Goal: Task Accomplishment & Management: Manage account settings

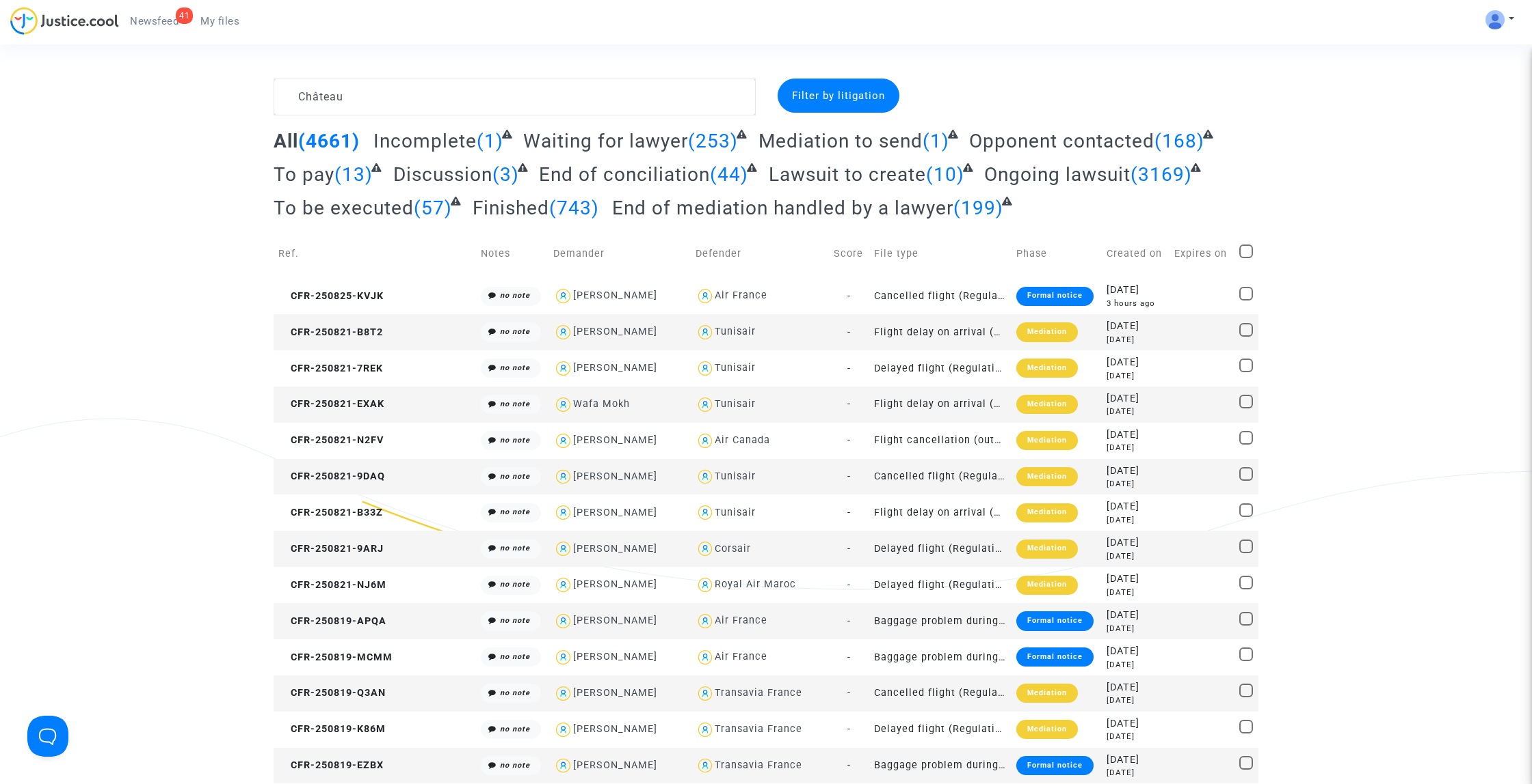
click at [317, 100] on textarea at bounding box center [515, 97] width 482 height 37
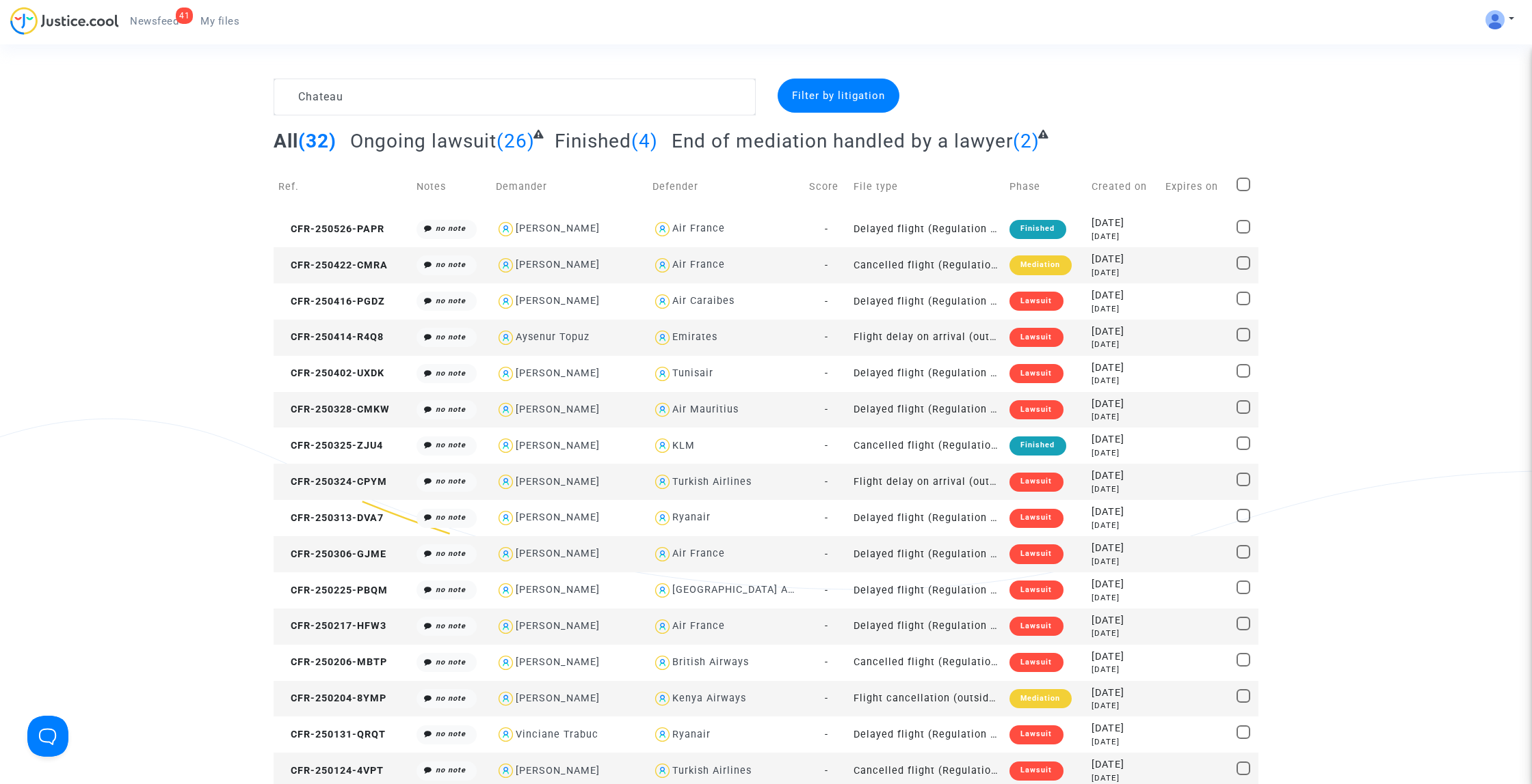
click at [339, 99] on textarea at bounding box center [515, 97] width 482 height 37
type textarea "Chateau"
click at [633, 101] on textarea at bounding box center [515, 97] width 482 height 37
paste textarea "[GEOGRAPHIC_DATA]"
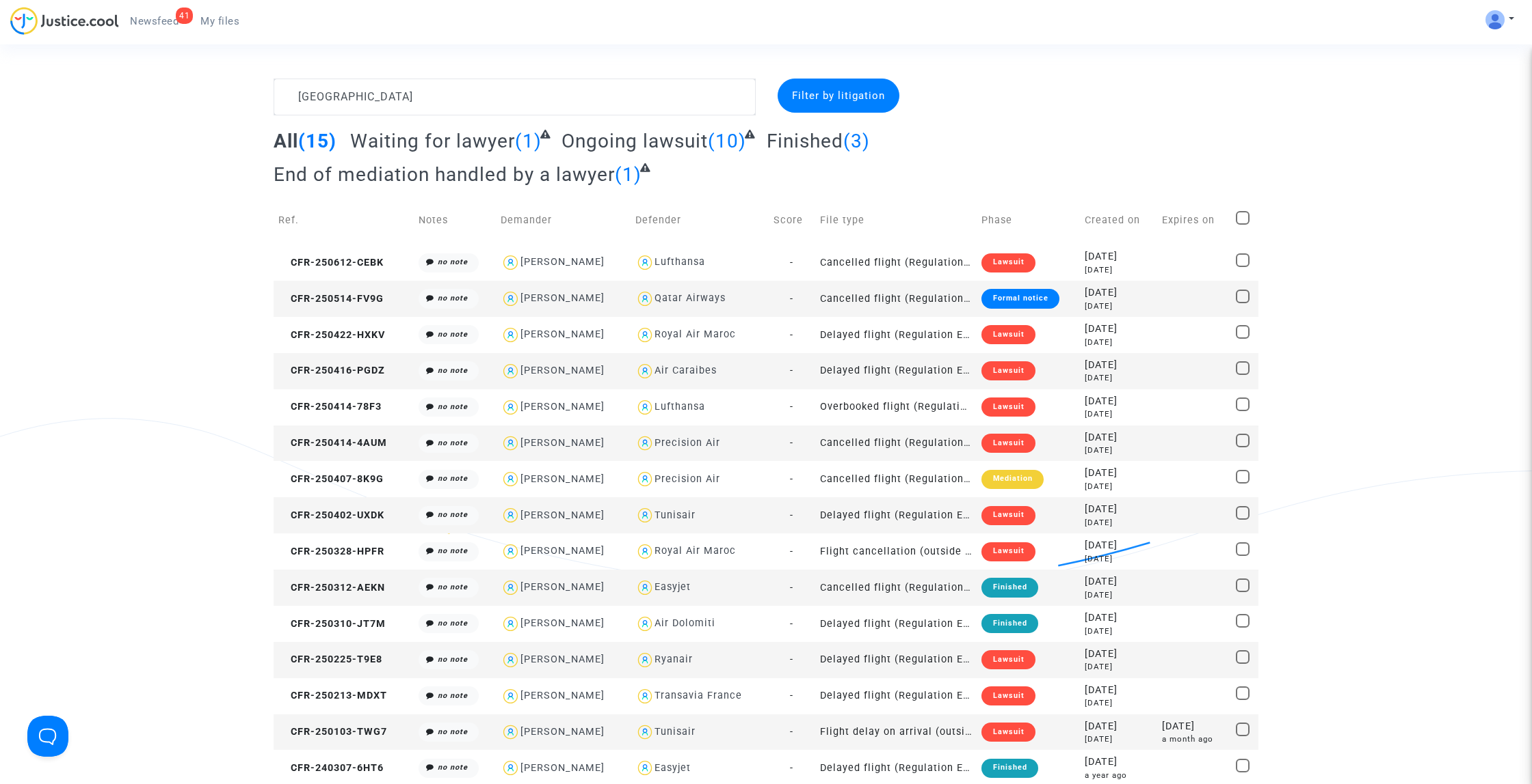
click at [586, 371] on div "[PERSON_NAME]" at bounding box center [563, 371] width 84 height 12
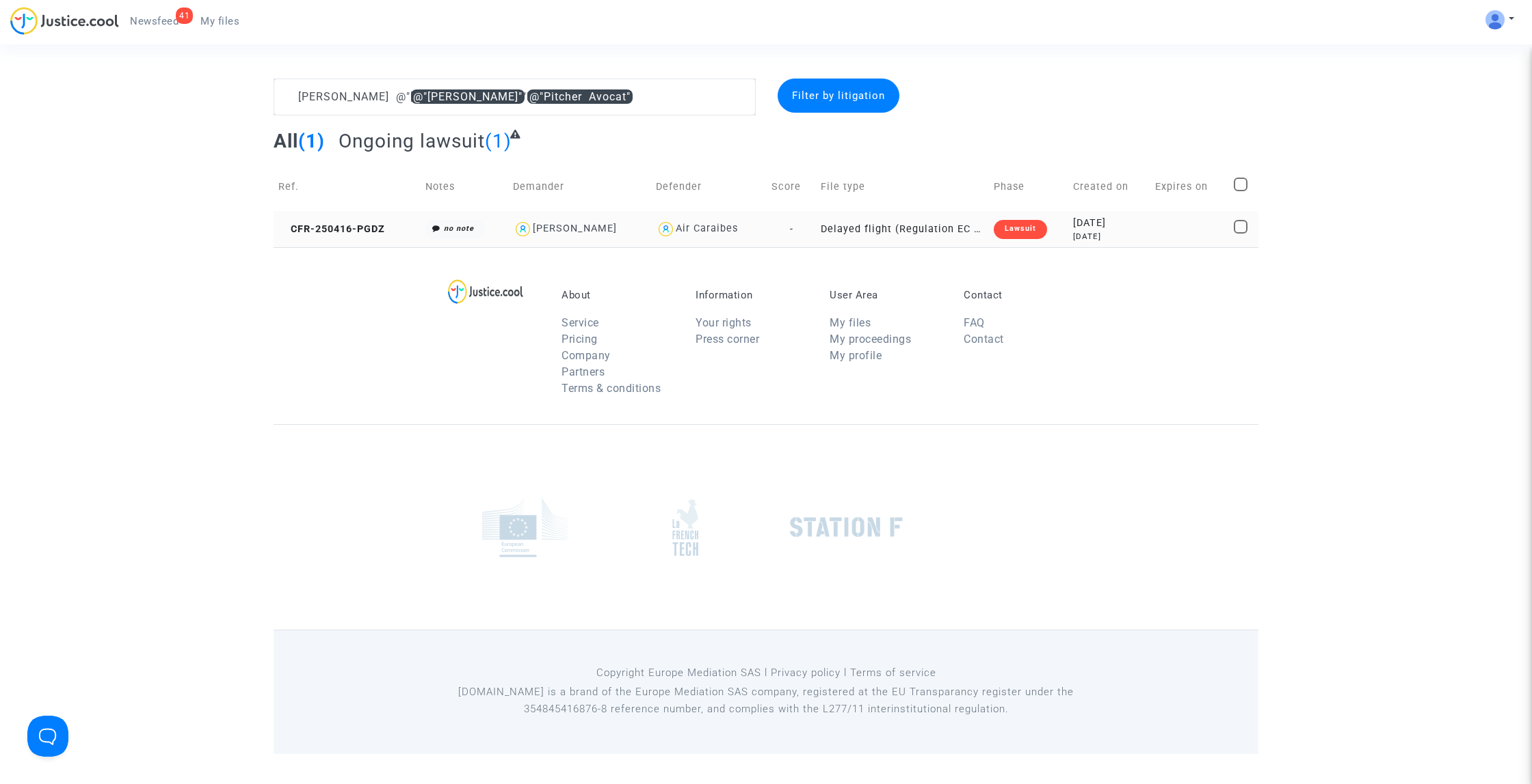
click at [577, 231] on div "[PERSON_NAME]" at bounding box center [575, 229] width 84 height 12
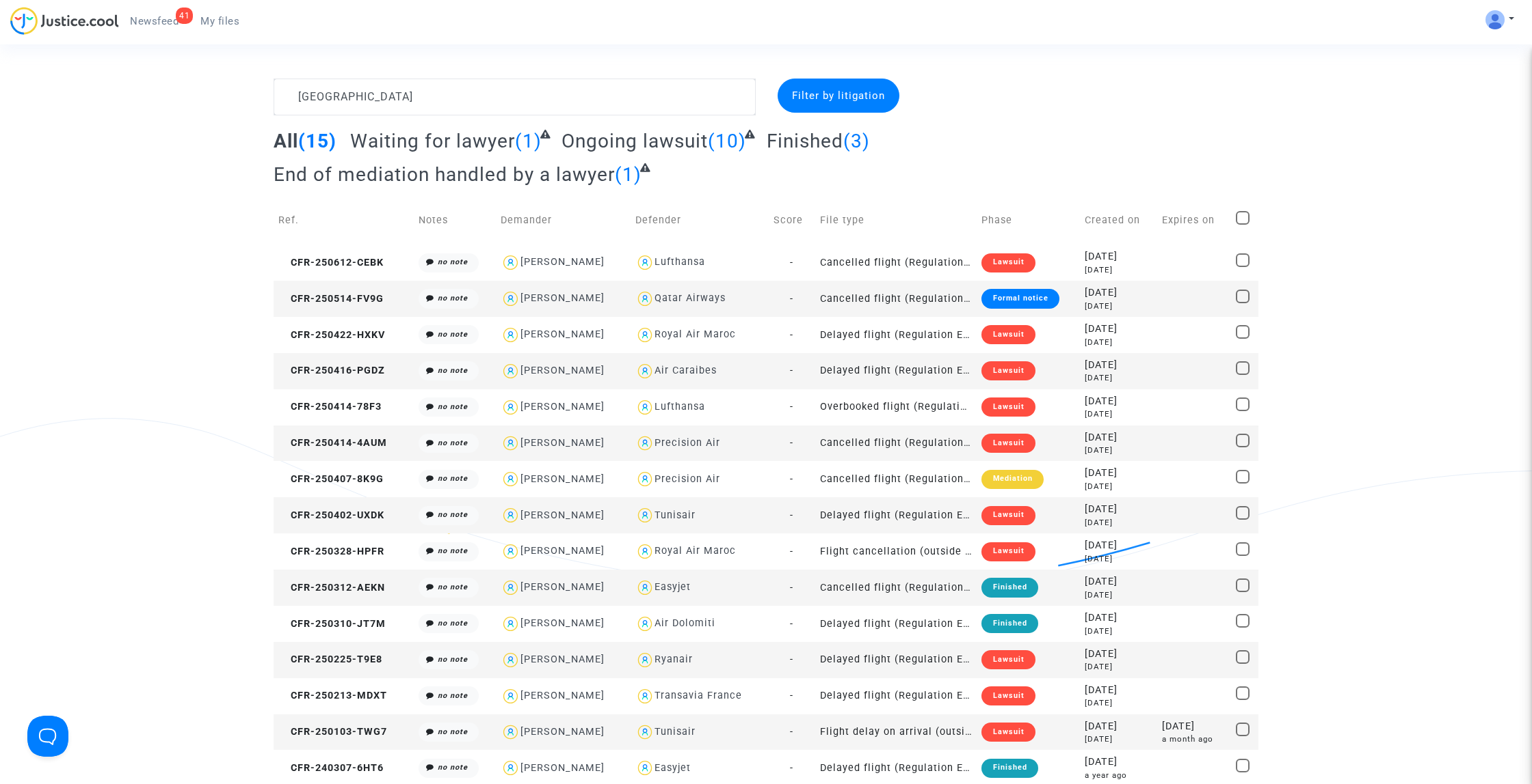
click at [566, 371] on div "[PERSON_NAME]" at bounding box center [563, 371] width 84 height 12
type textarea "[PERSON_NAME] @"[PERSON_NAME]" @"Pitcher Avocat""
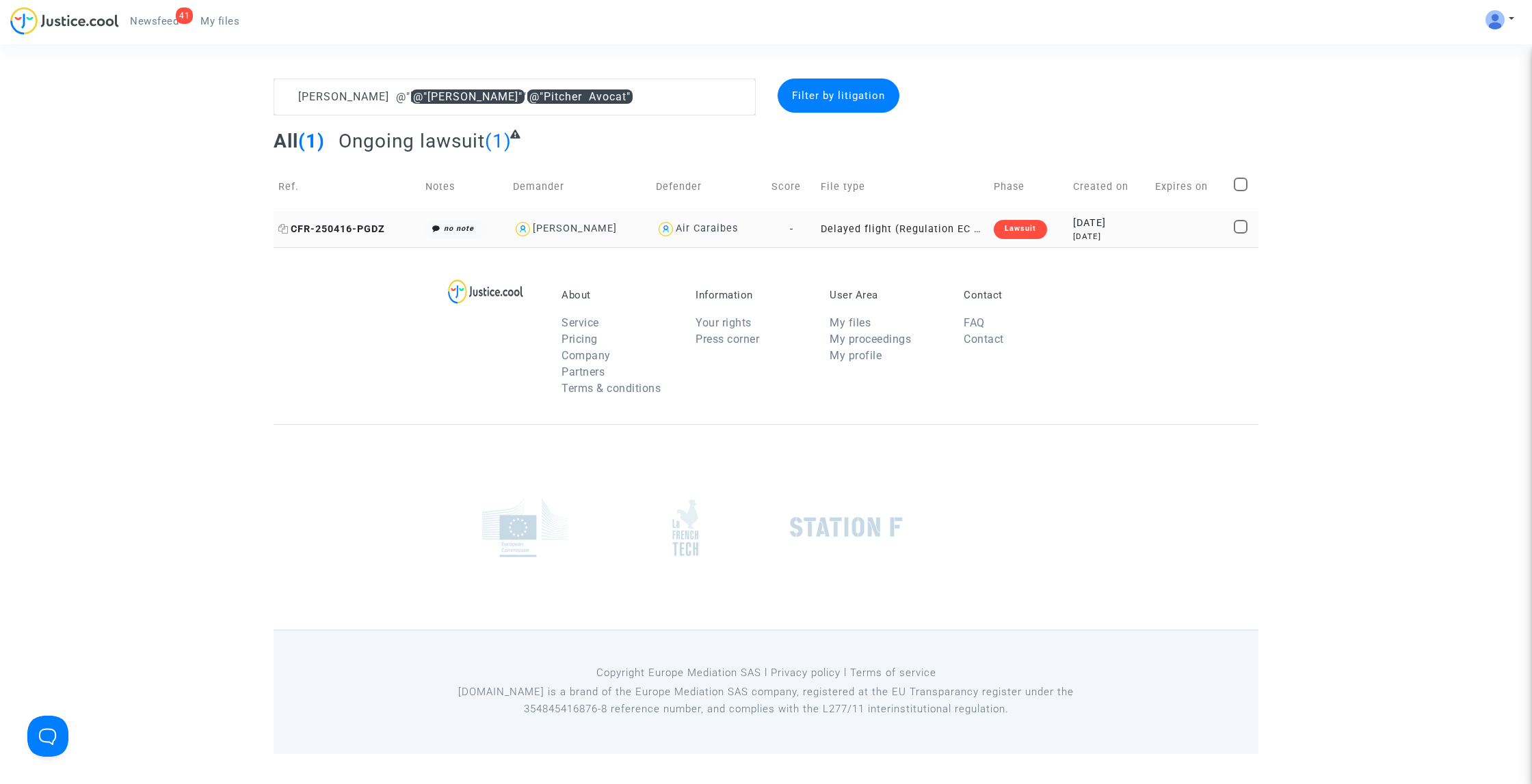
click at [364, 232] on span "CFR-250416-PGDZ" at bounding box center [331, 230] width 107 height 12
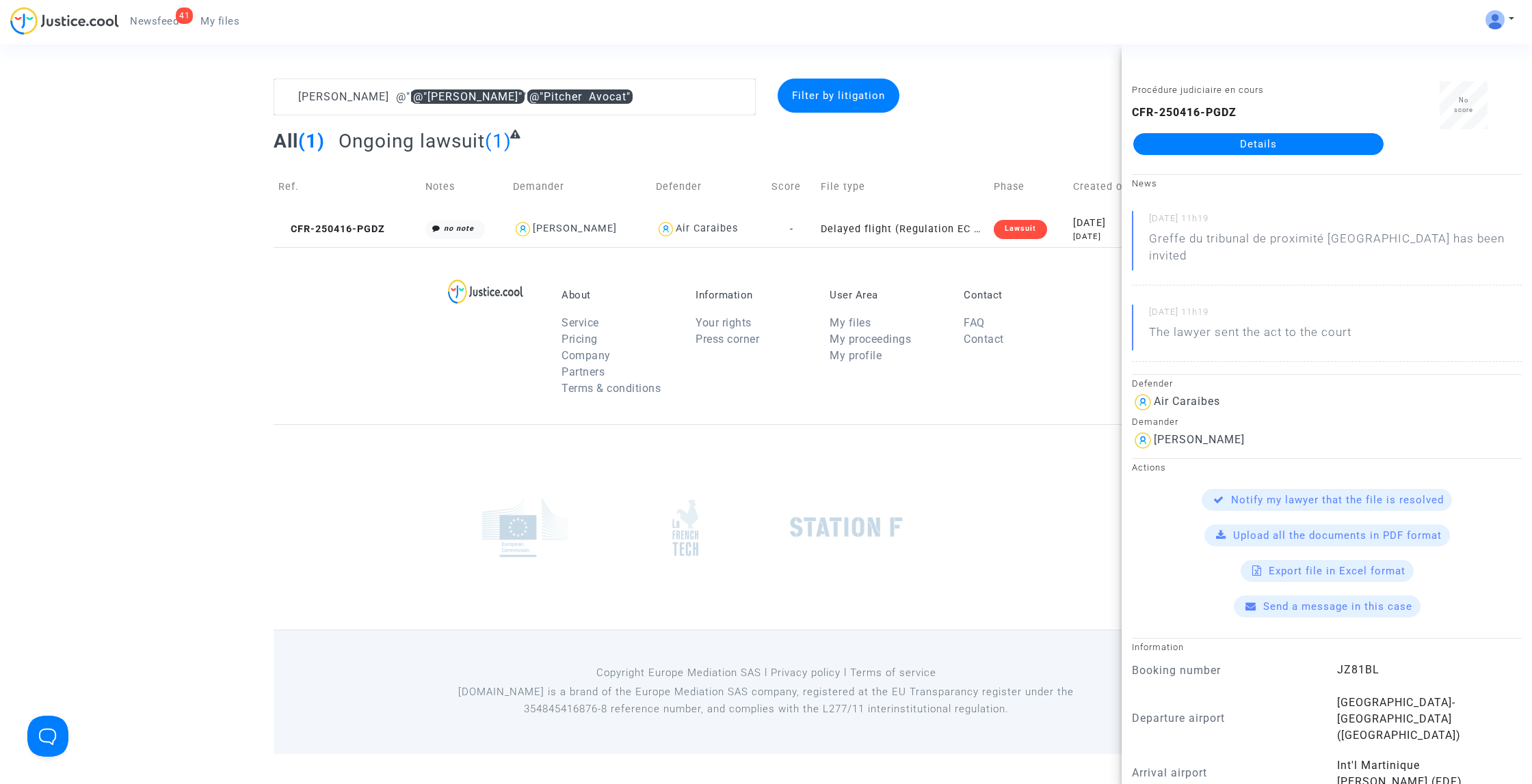
click at [1237, 151] on link "Details" at bounding box center [1258, 144] width 250 height 22
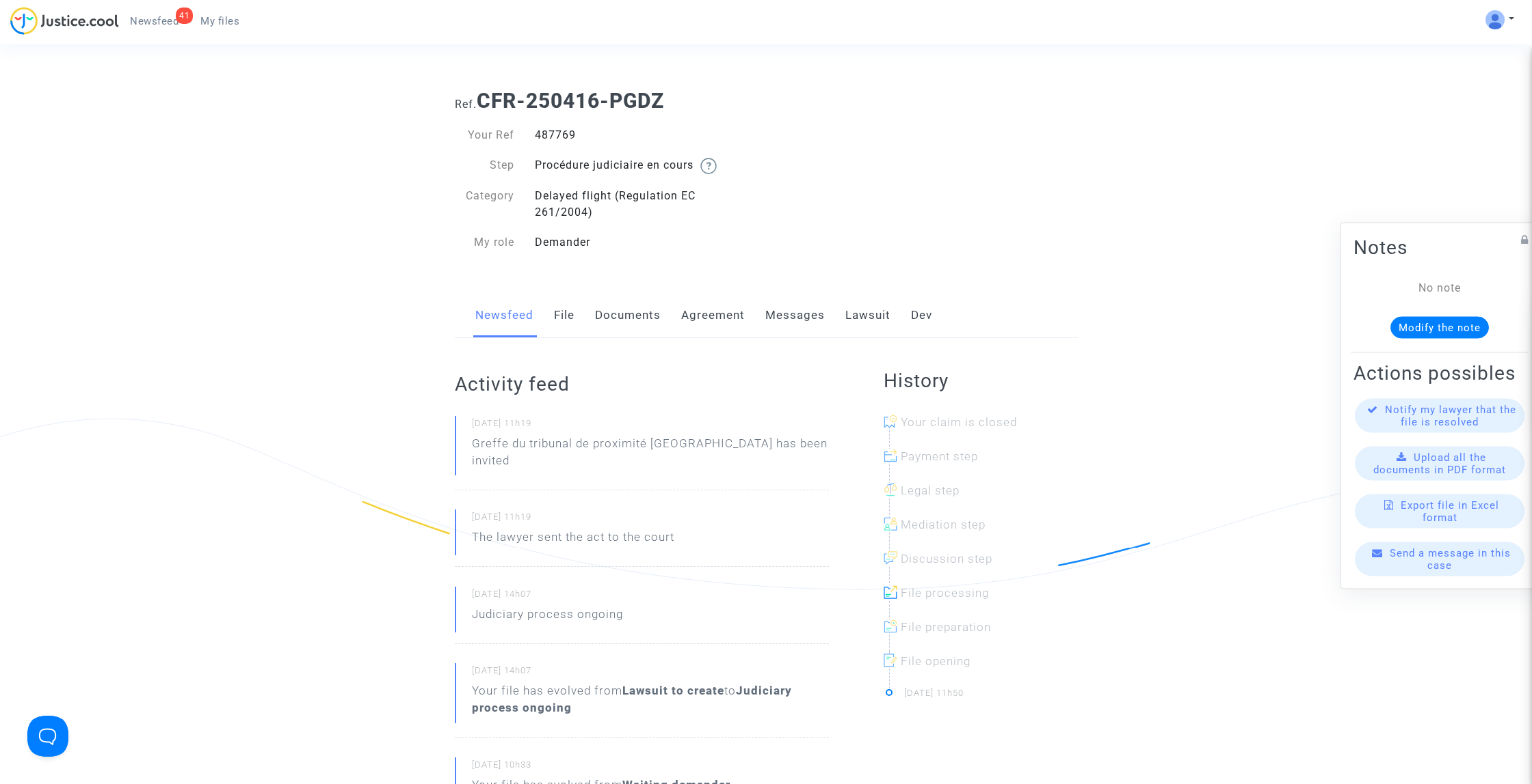
click at [877, 312] on link "Lawsuit" at bounding box center [867, 316] width 45 height 45
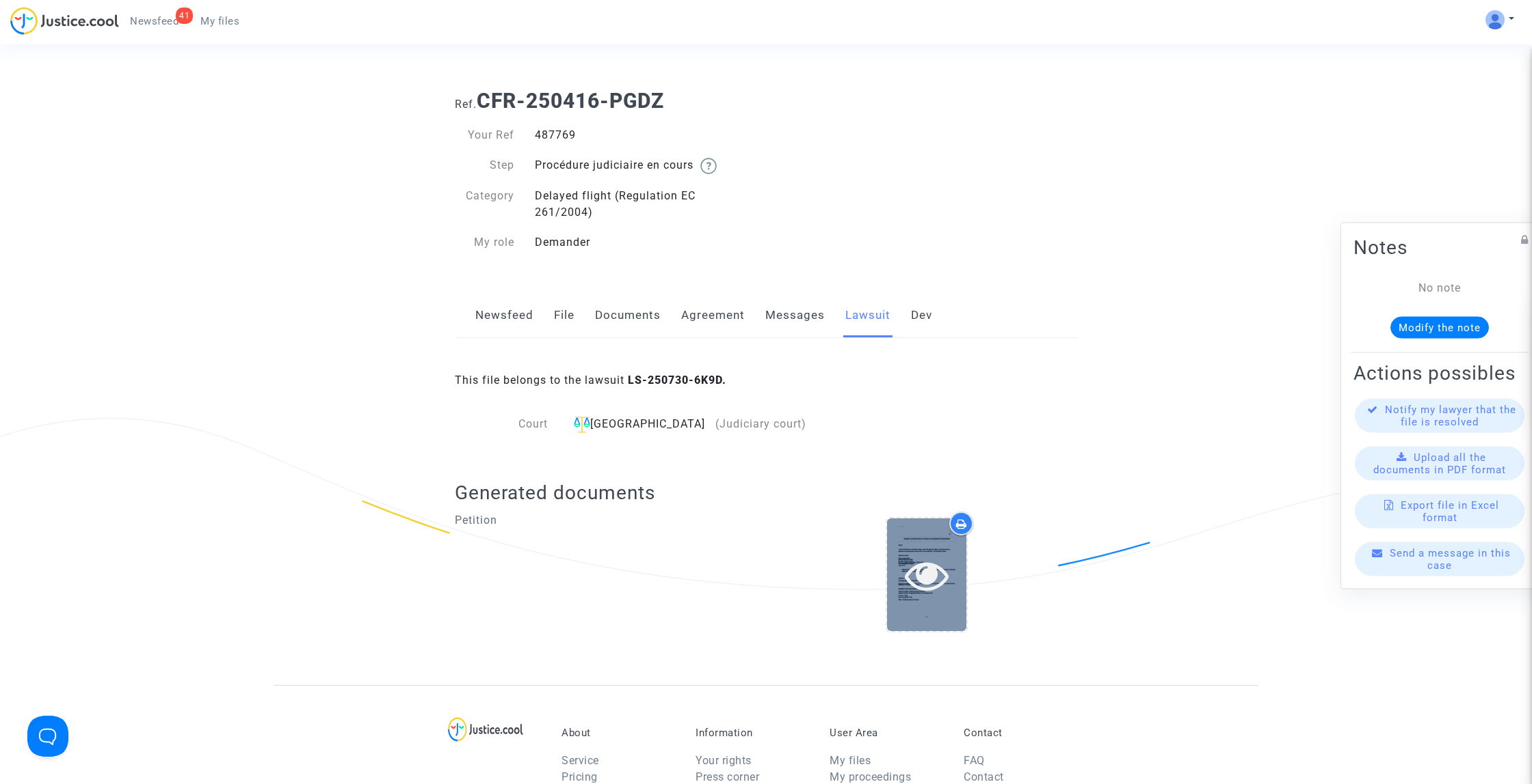
click at [926, 592] on icon at bounding box center [926, 575] width 44 height 44
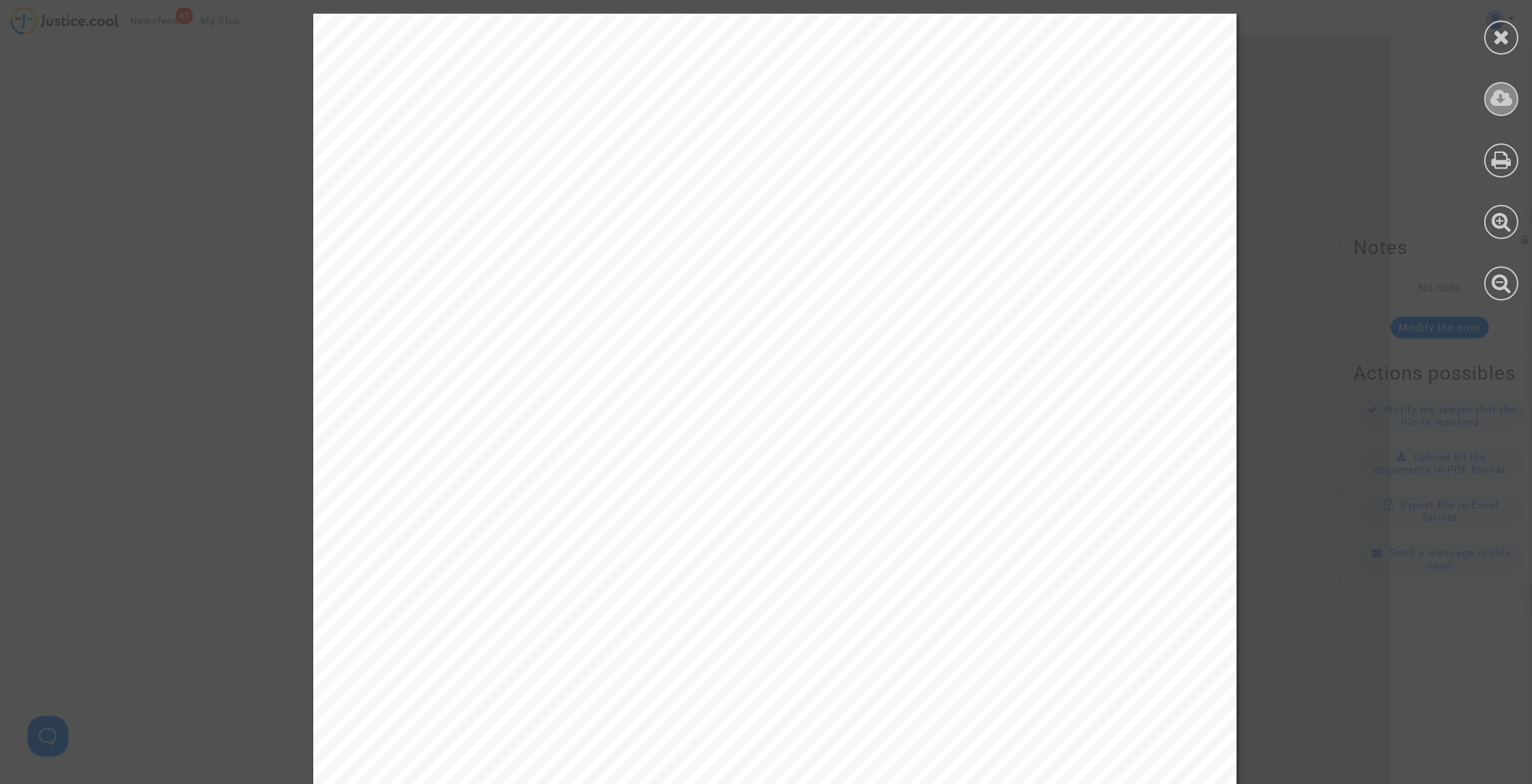
click at [1503, 83] on div at bounding box center [1501, 99] width 34 height 34
